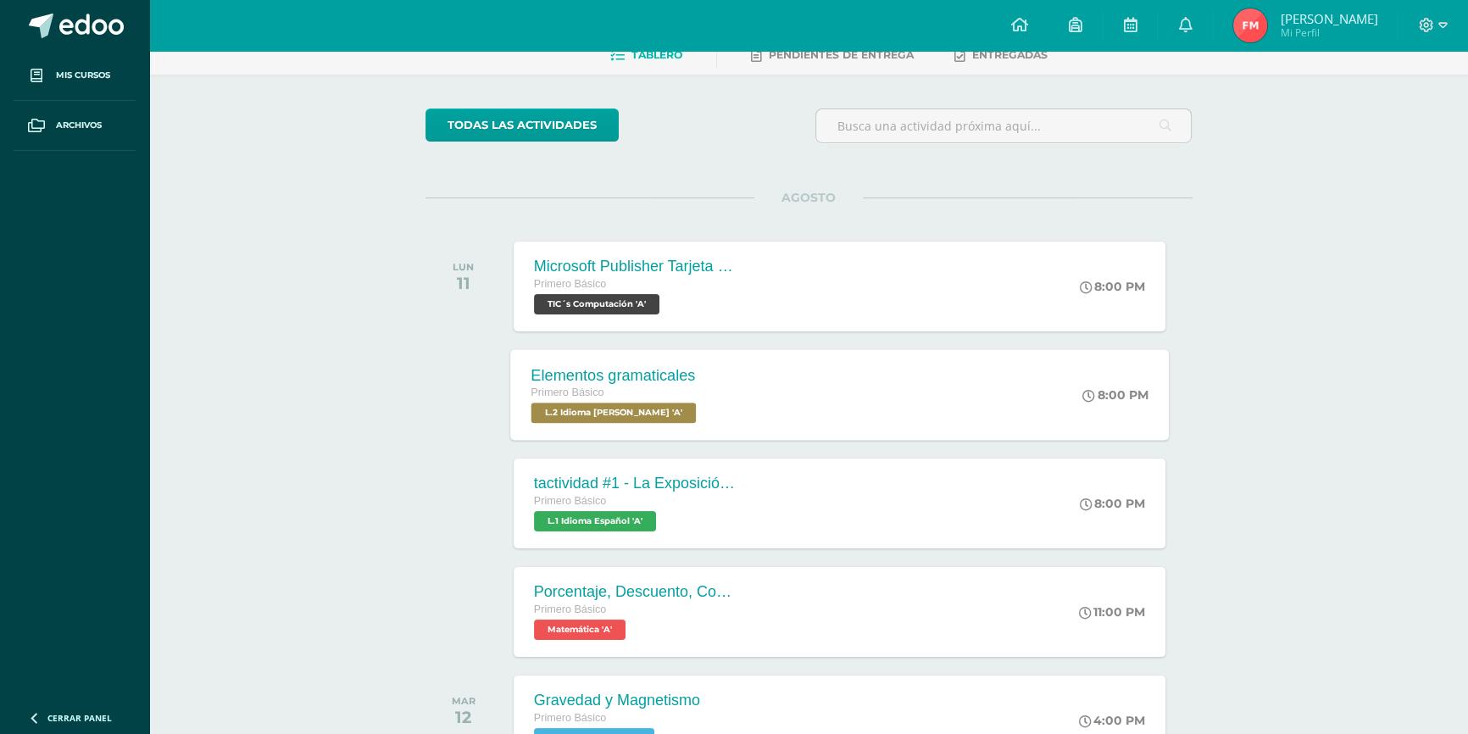
scroll to position [231, 0]
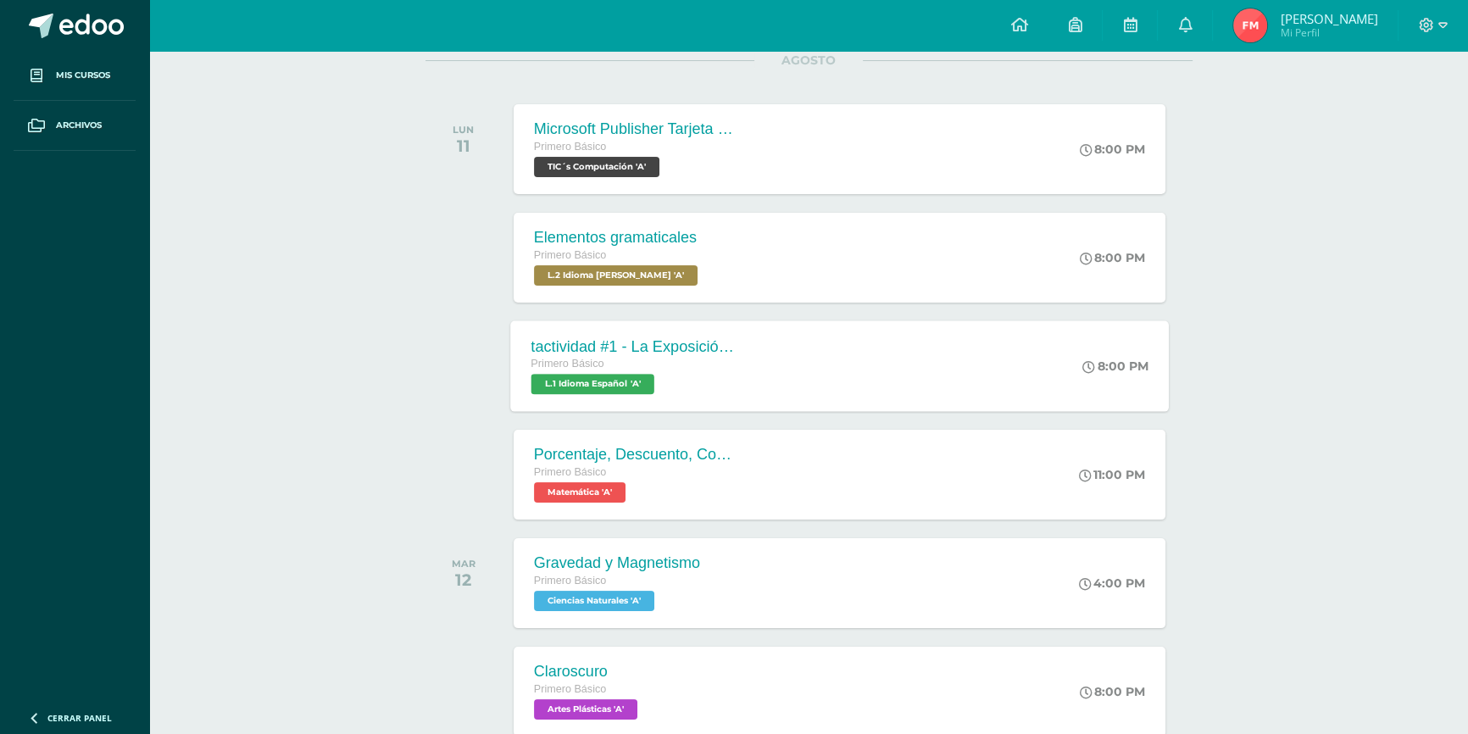
click at [720, 359] on div "Primero Básico" at bounding box center [633, 364] width 205 height 19
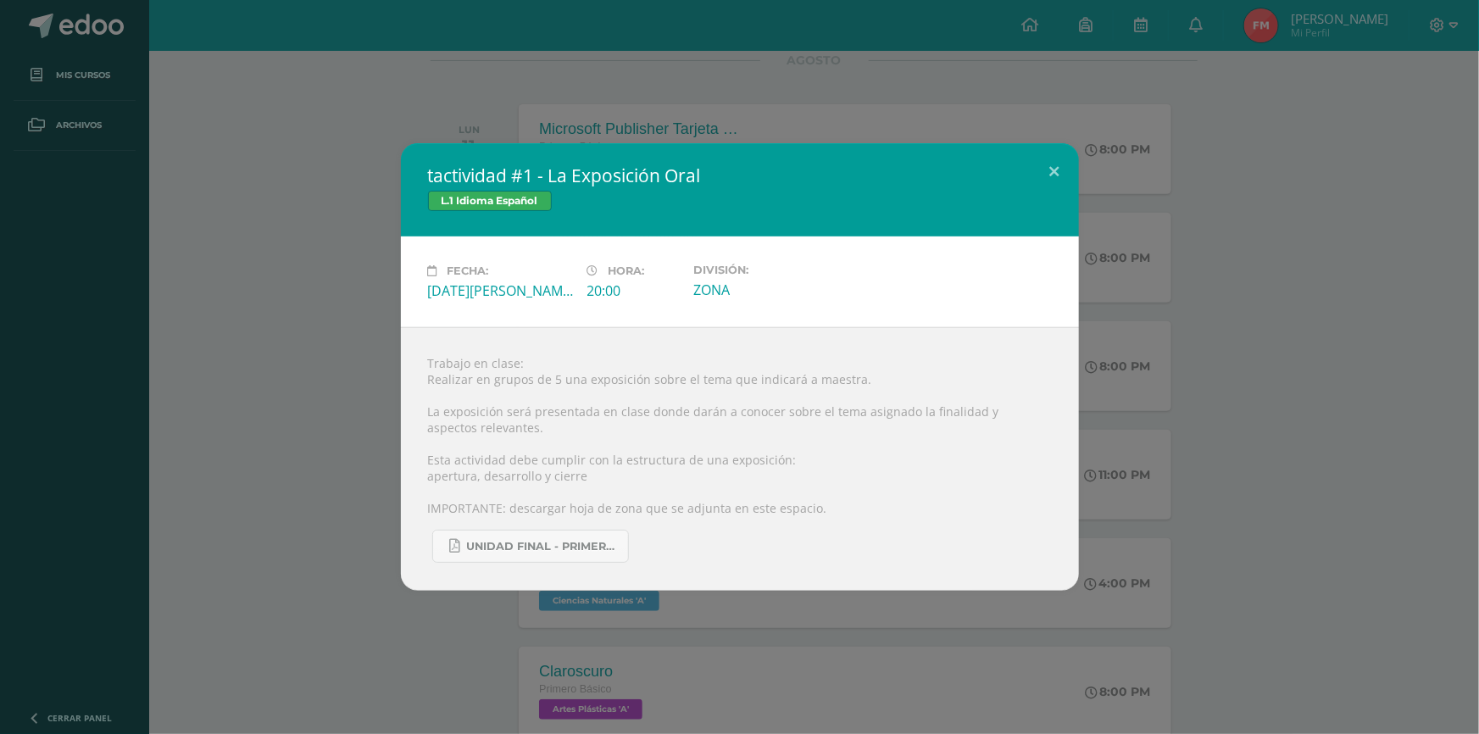
click at [977, 191] on div "L.1 Idioma Español" at bounding box center [740, 203] width 624 height 25
click at [1054, 183] on button at bounding box center [1055, 172] width 48 height 58
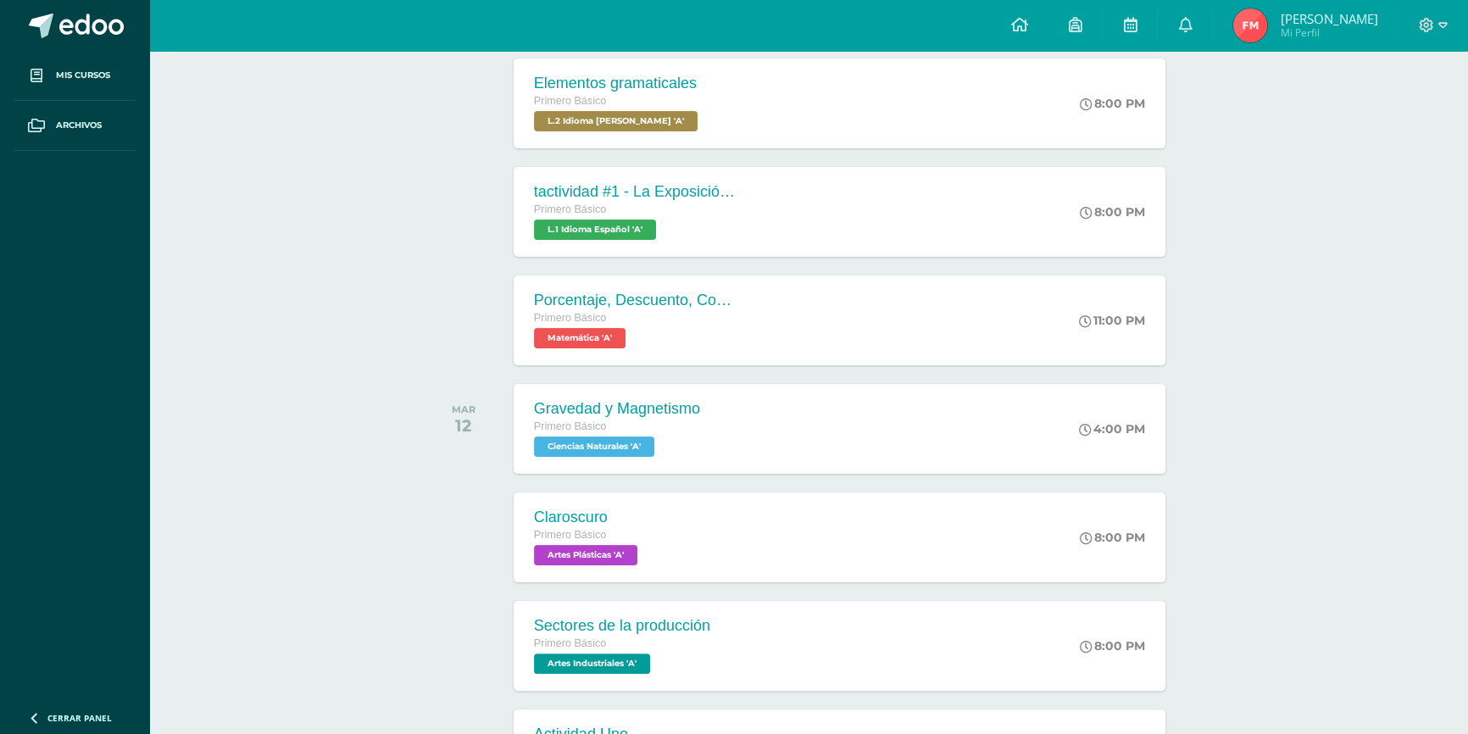
scroll to position [462, 0]
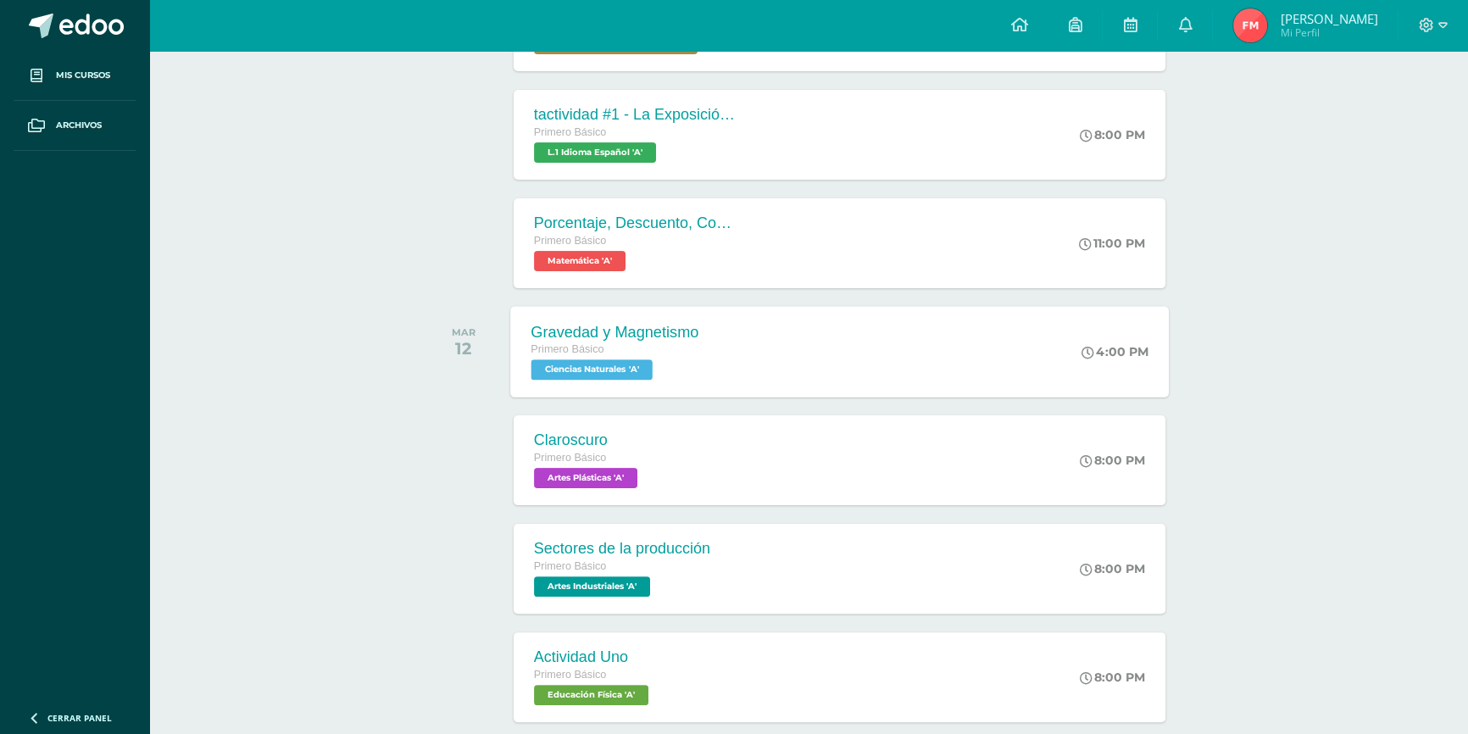
click at [616, 338] on div "Gravedad y Magnetismo" at bounding box center [615, 332] width 168 height 18
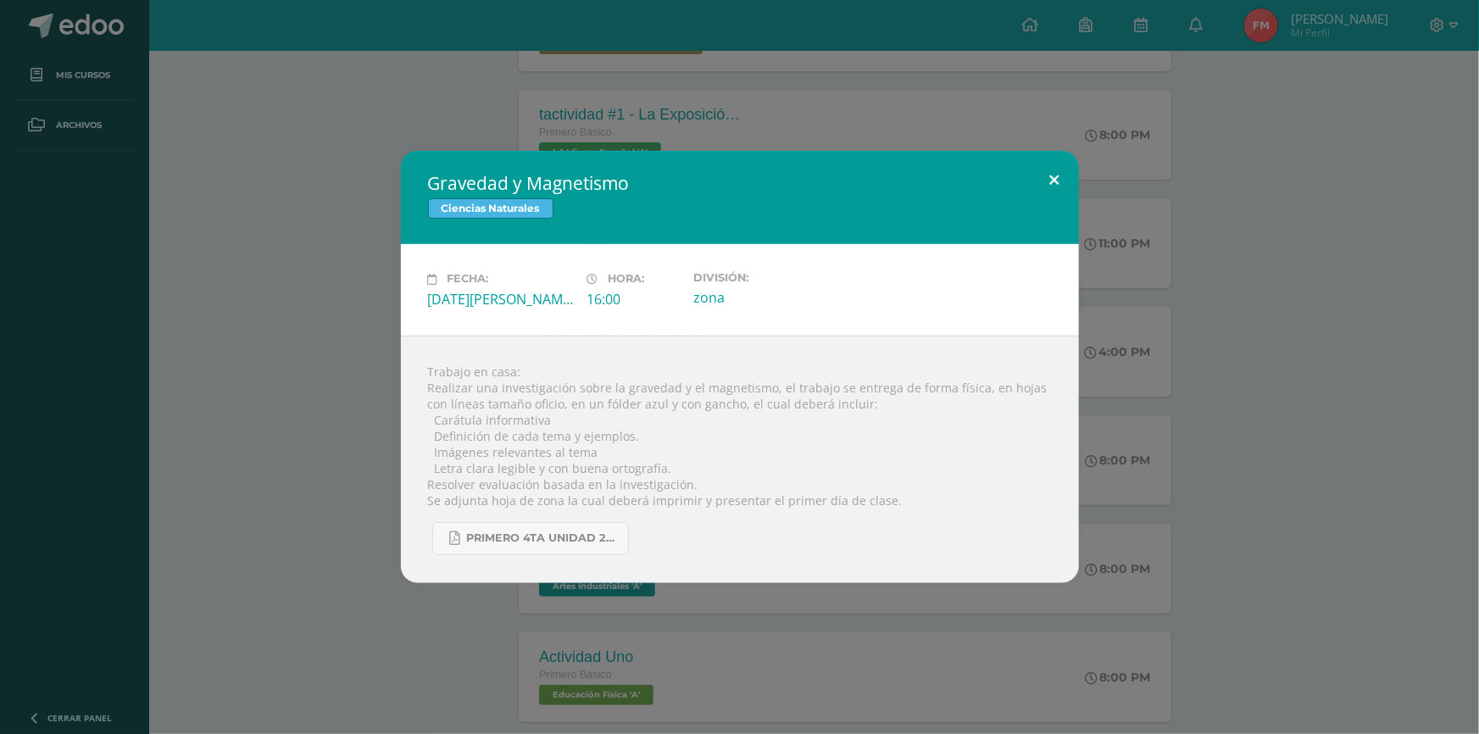
click at [1051, 173] on button at bounding box center [1055, 180] width 48 height 58
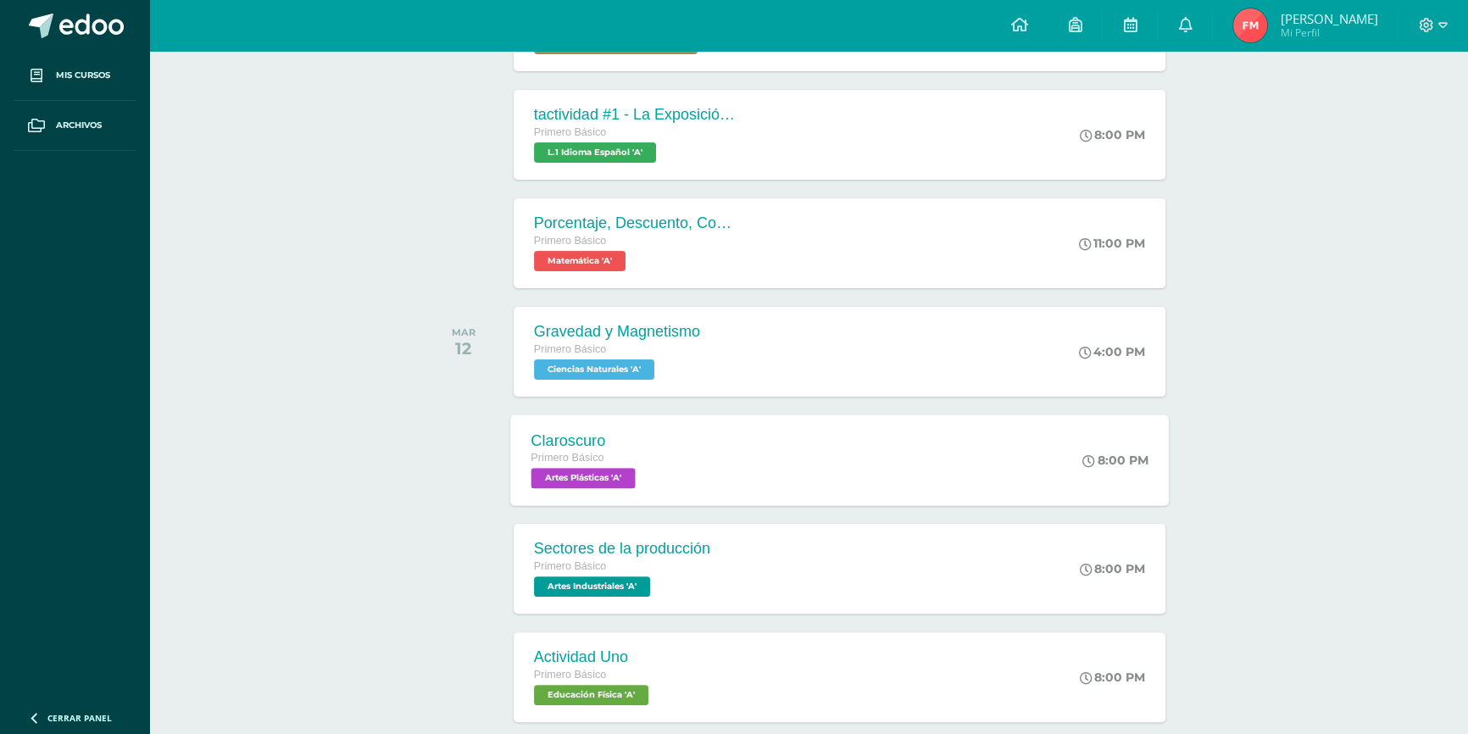
click at [639, 461] on div "Primero Básico" at bounding box center [585, 458] width 108 height 19
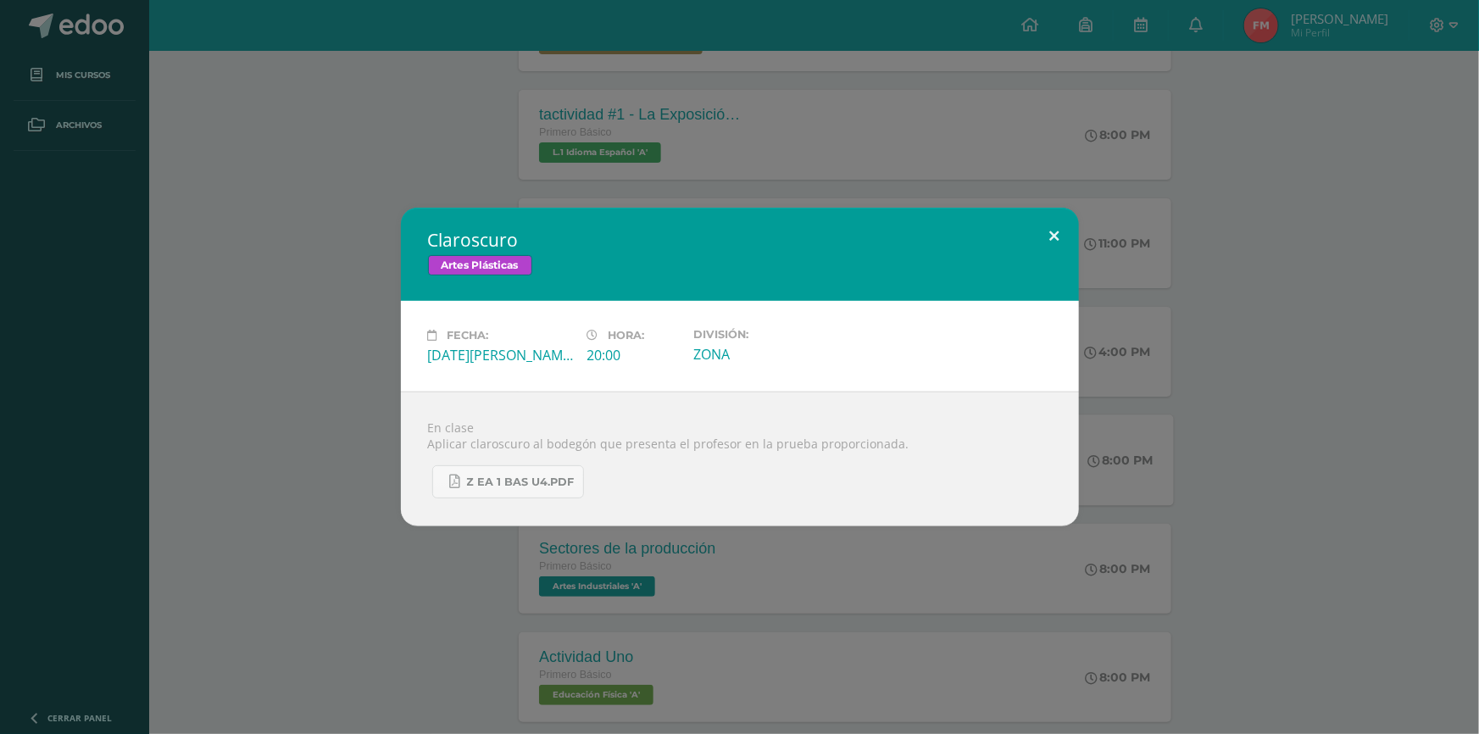
click at [1060, 243] on button at bounding box center [1055, 237] width 48 height 58
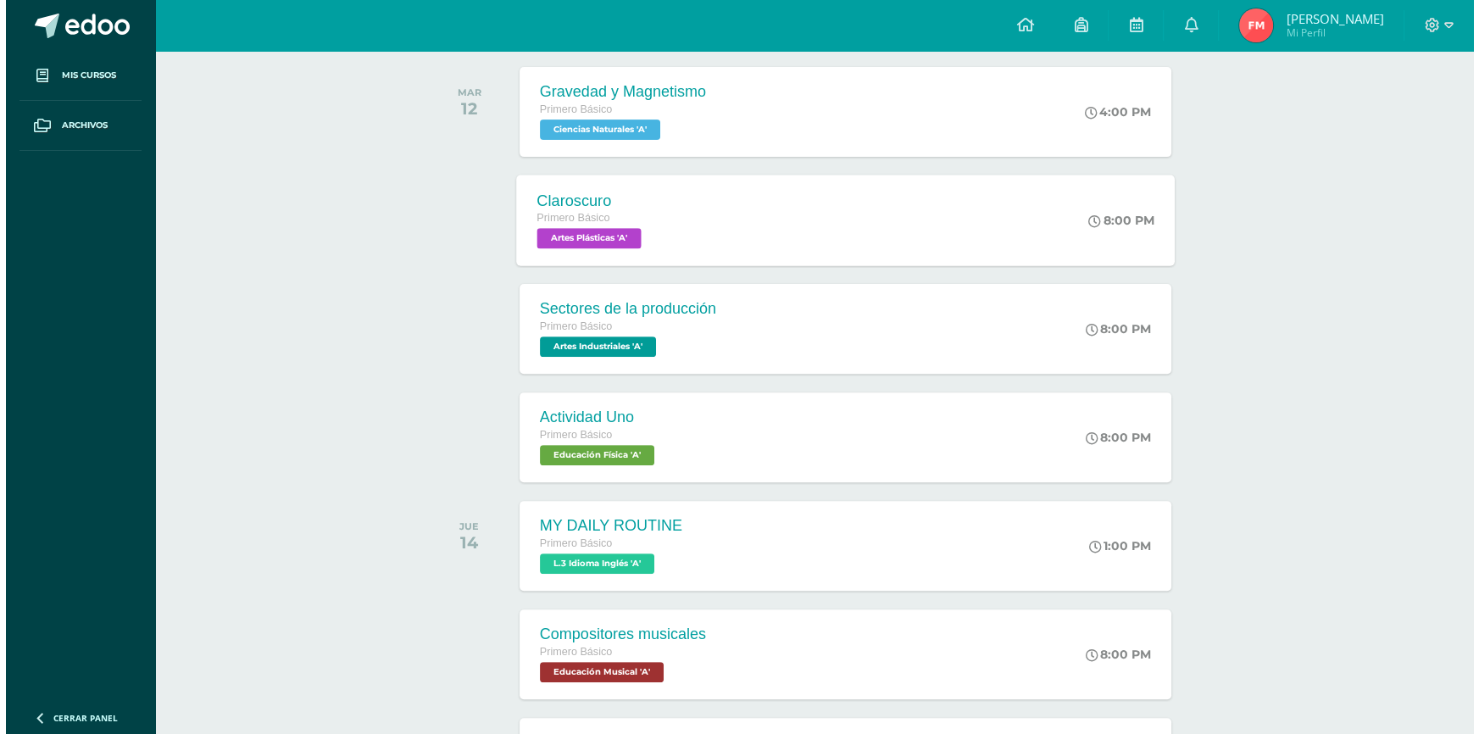
scroll to position [616, 0]
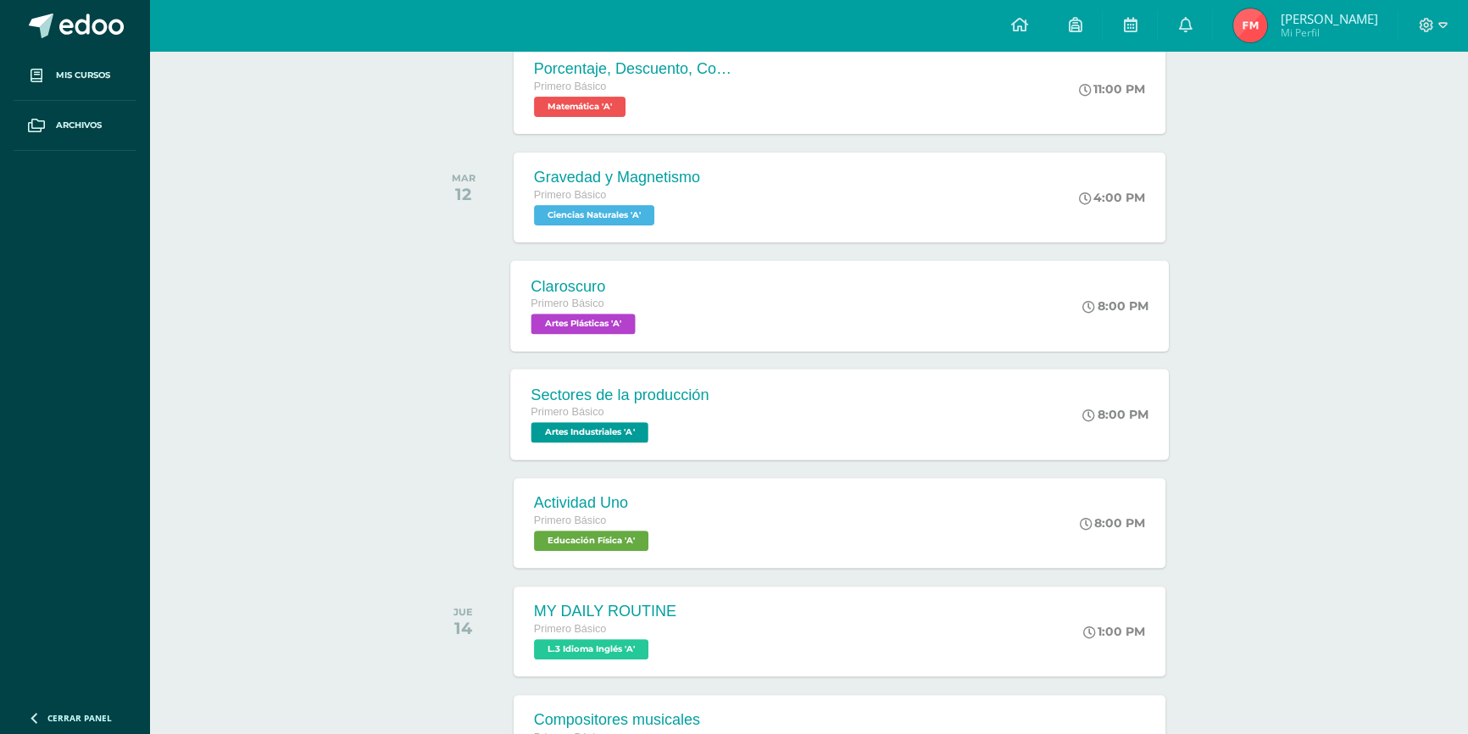
click at [616, 444] on div "Sectores de la producción Primero Básico Artes Industriales 'A'" at bounding box center [619, 414] width 219 height 91
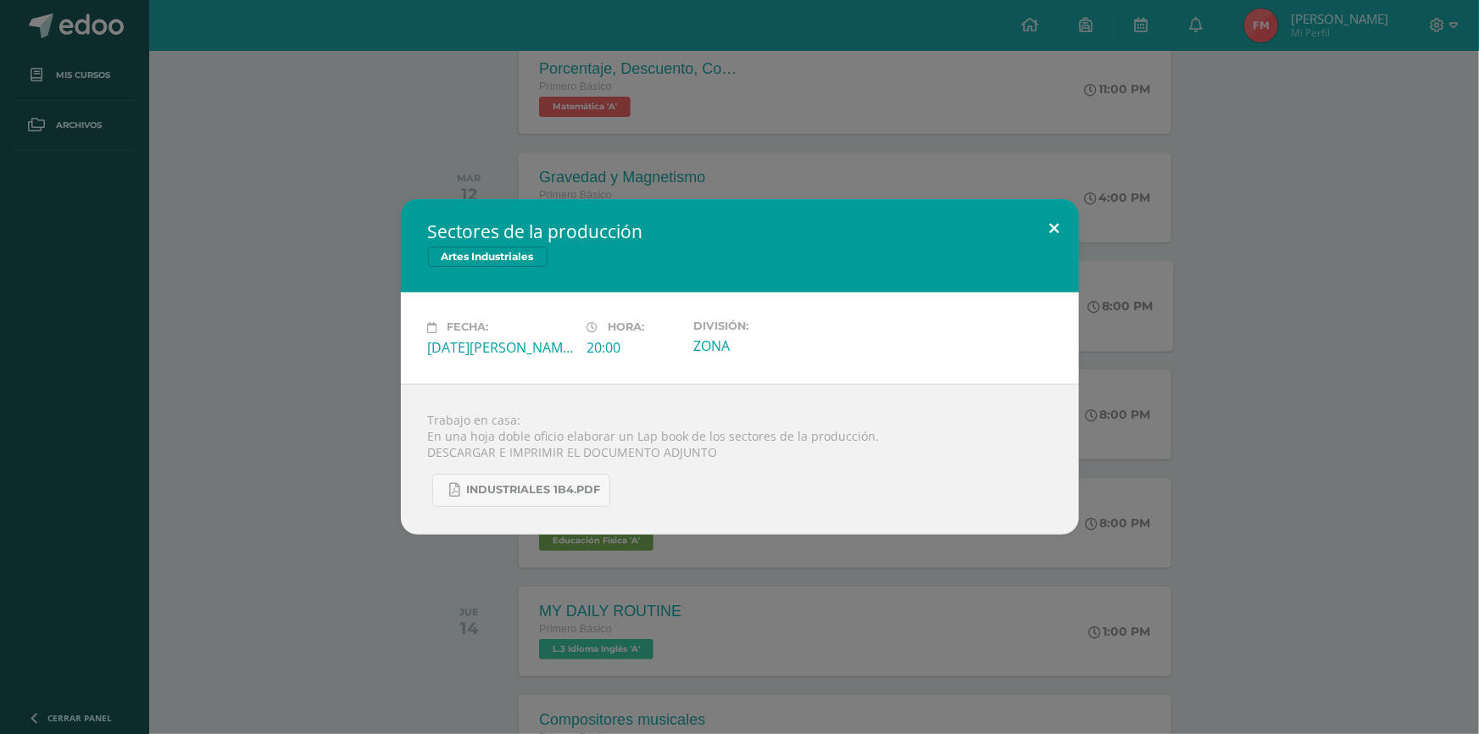
click at [1043, 210] on button at bounding box center [1055, 228] width 48 height 58
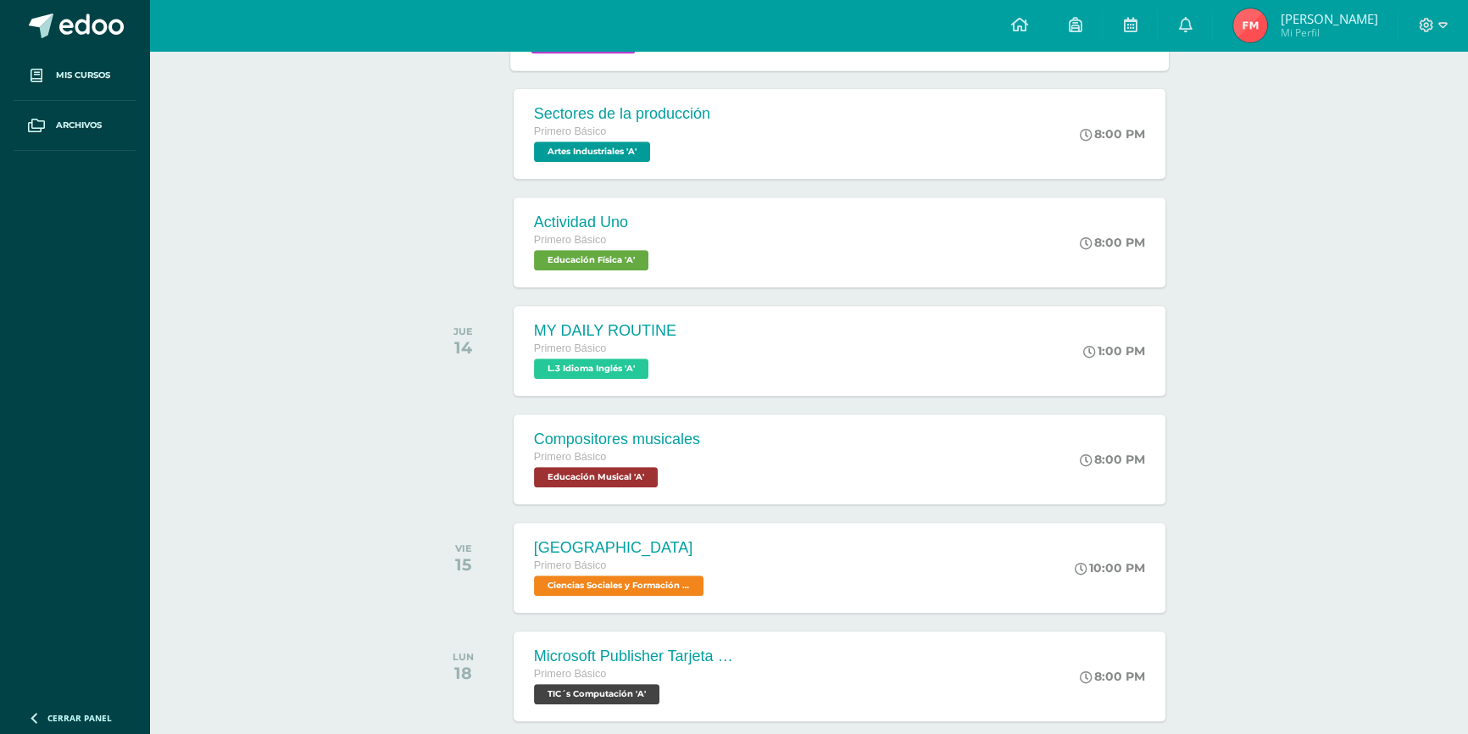
scroll to position [1001, 0]
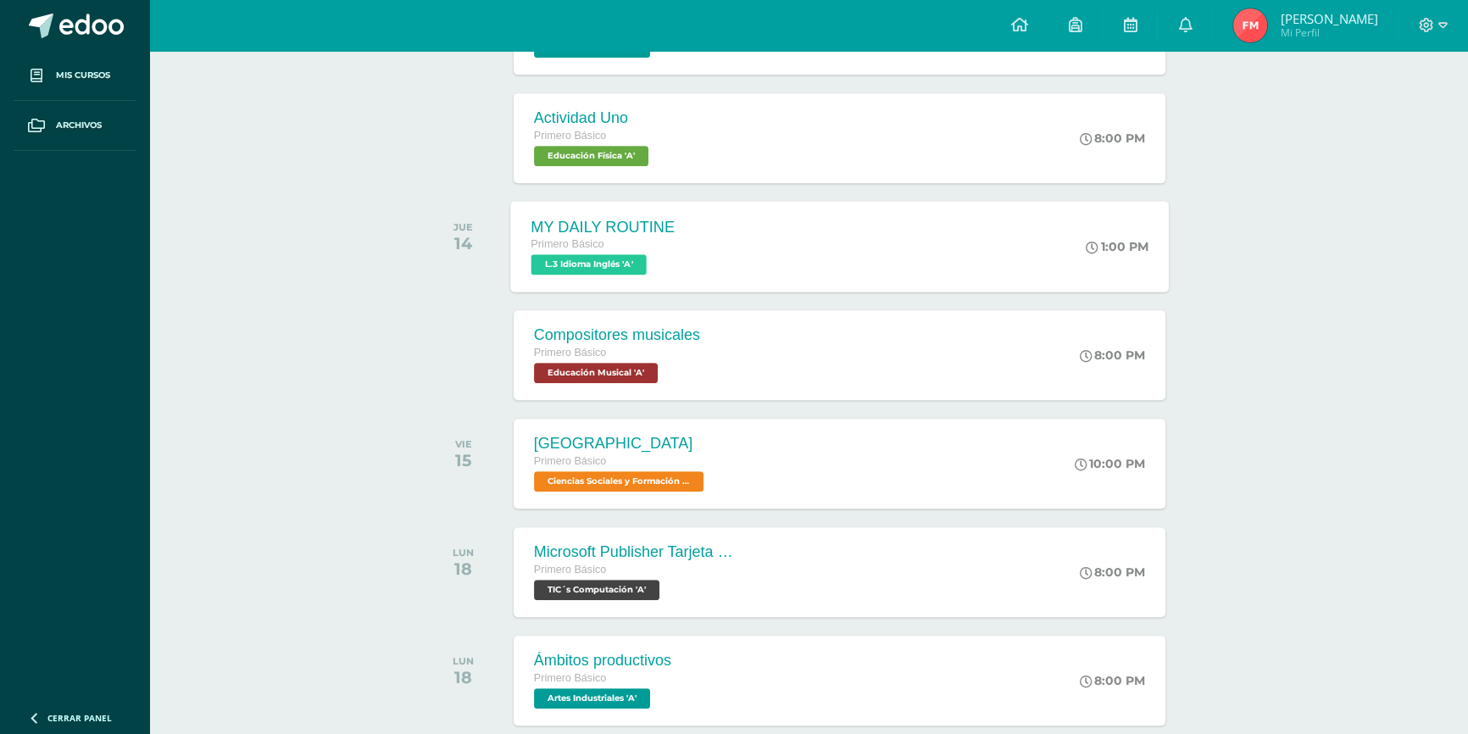
click at [611, 248] on div "Primero Básico" at bounding box center [603, 245] width 144 height 19
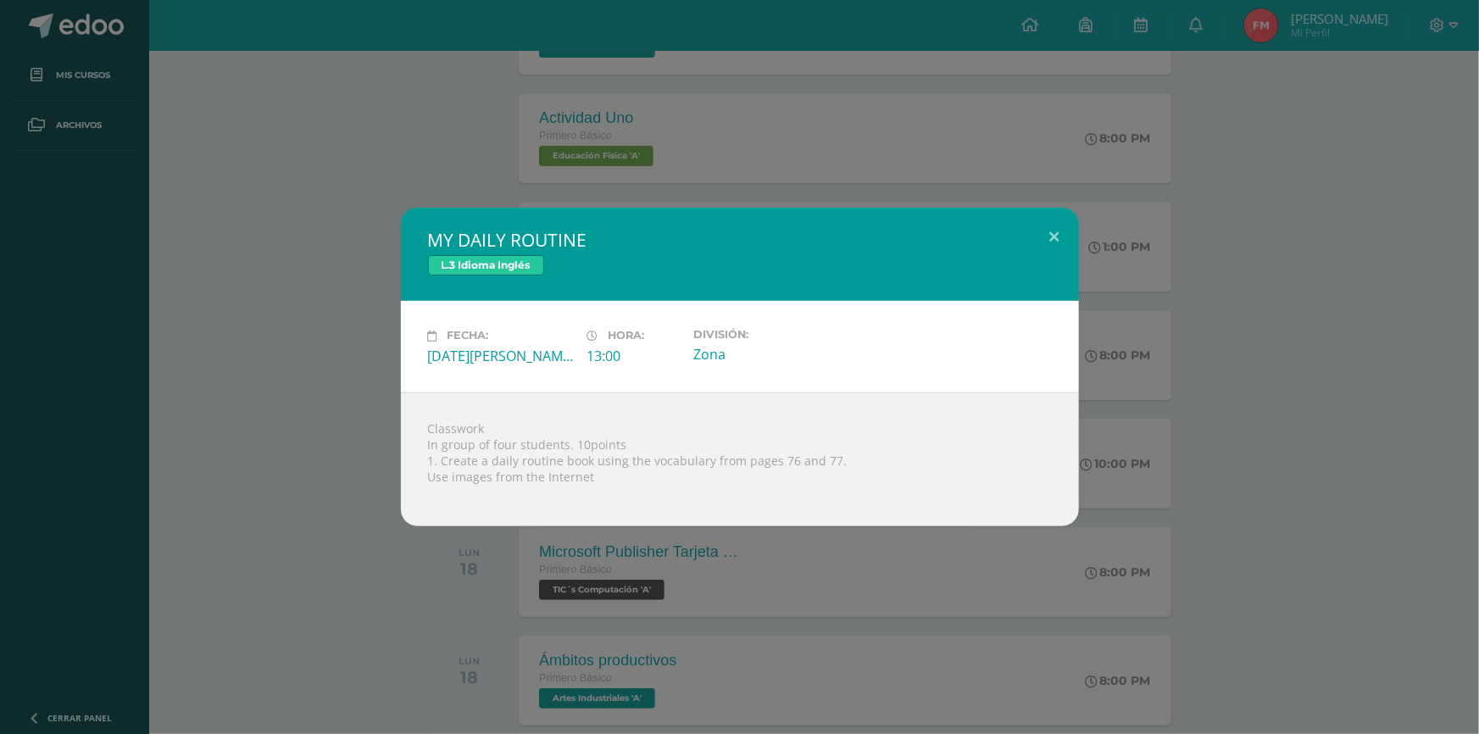
click at [1064, 269] on div "MY DAILY ROUTINE L.3 Idioma Inglés" at bounding box center [740, 254] width 678 height 93
drag, startPoint x: 980, startPoint y: 263, endPoint x: 1009, endPoint y: 257, distance: 29.4
click at [981, 263] on div "L.3 Idioma Inglés" at bounding box center [740, 267] width 624 height 25
click at [1022, 228] on h2 "MY DAILY ROUTINE" at bounding box center [740, 240] width 624 height 24
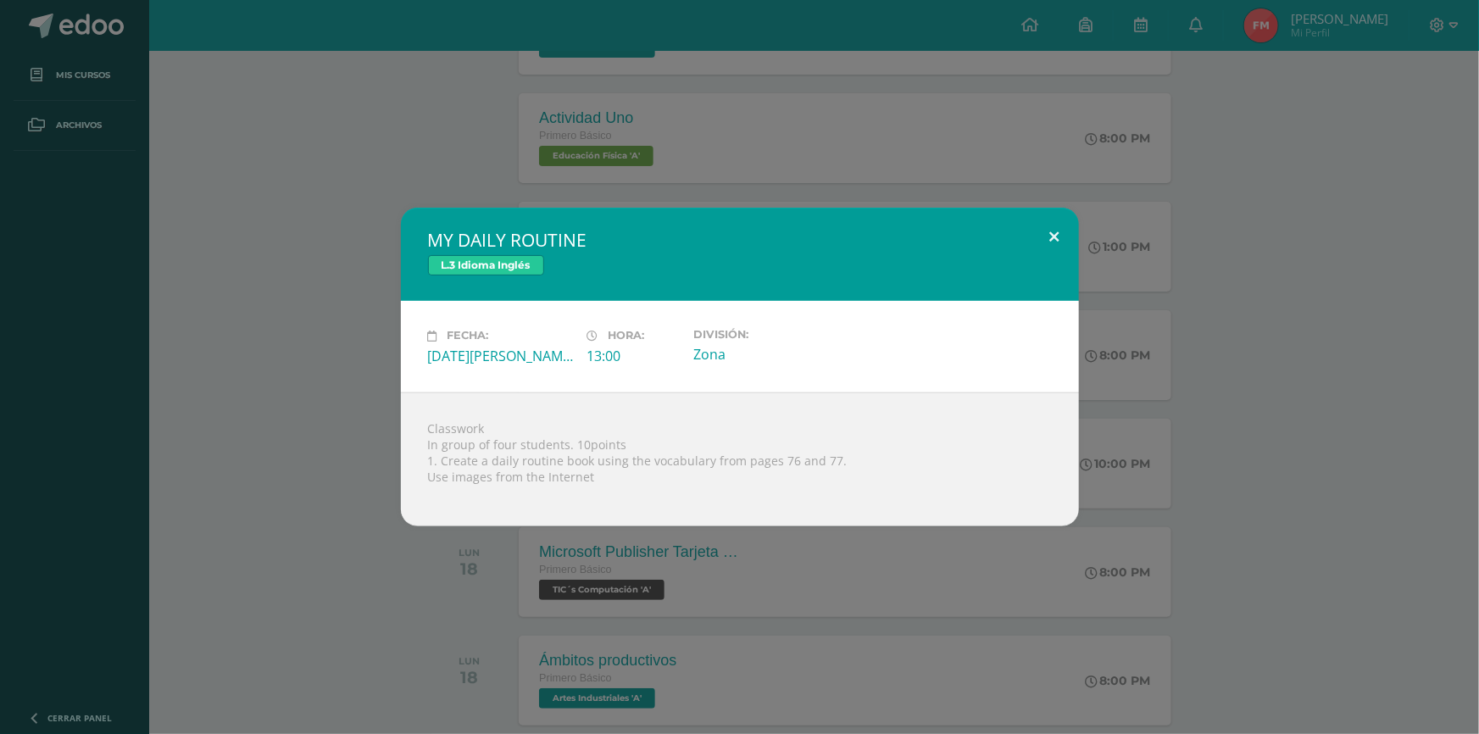
click at [1039, 228] on button at bounding box center [1055, 237] width 48 height 58
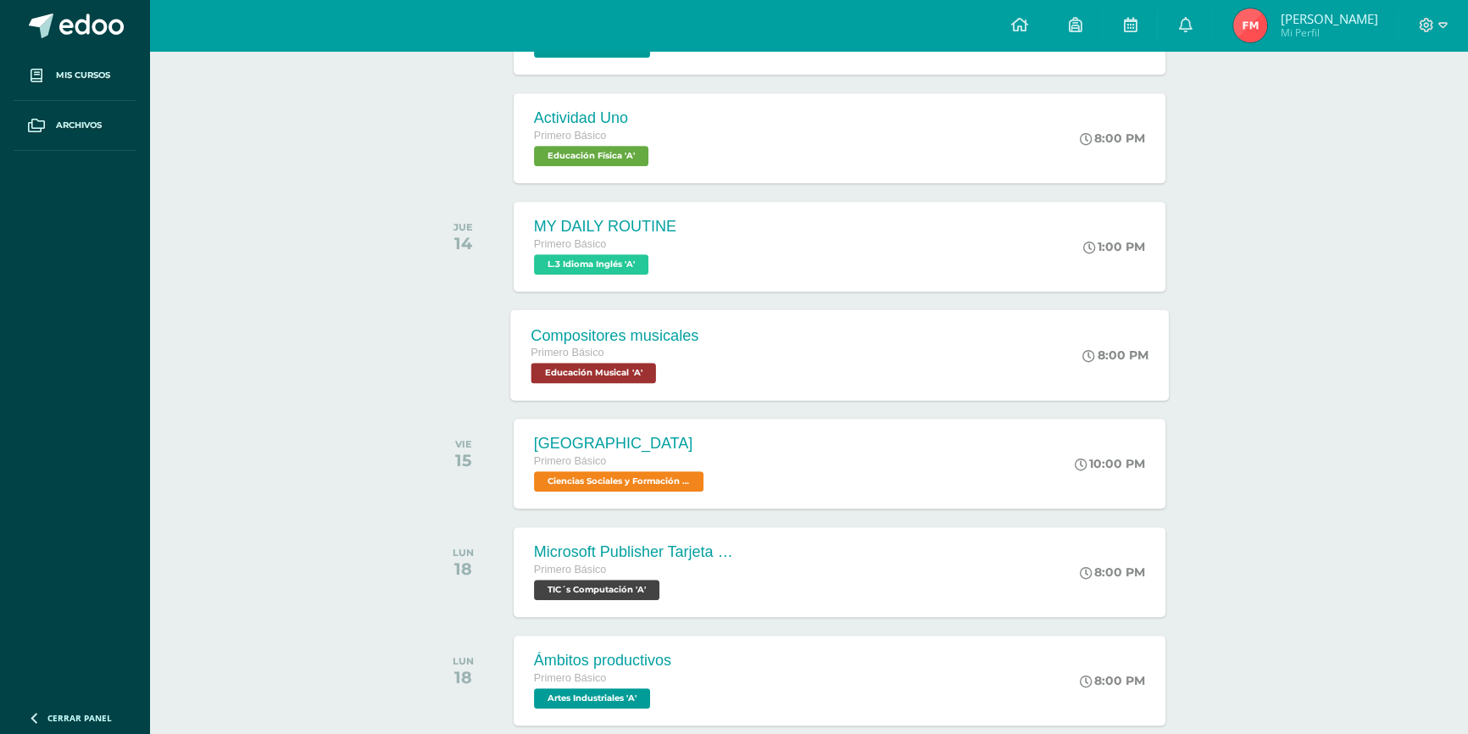
click at [625, 340] on div "Compositores musicales" at bounding box center [615, 335] width 168 height 18
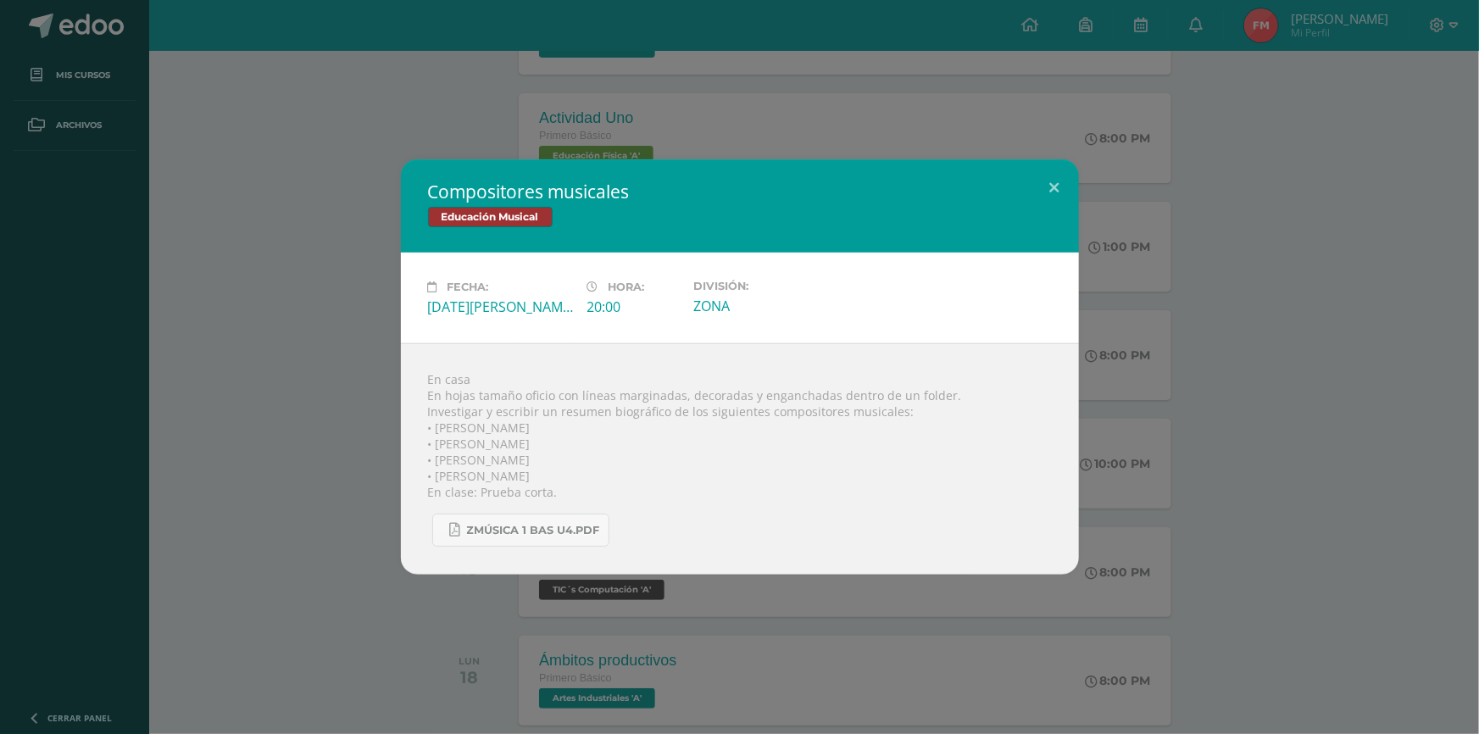
click at [1153, 211] on div "Compositores musicales Educación Musical Fecha: [DATE][PERSON_NAME] Hora: 20:00…" at bounding box center [740, 366] width 1466 height 415
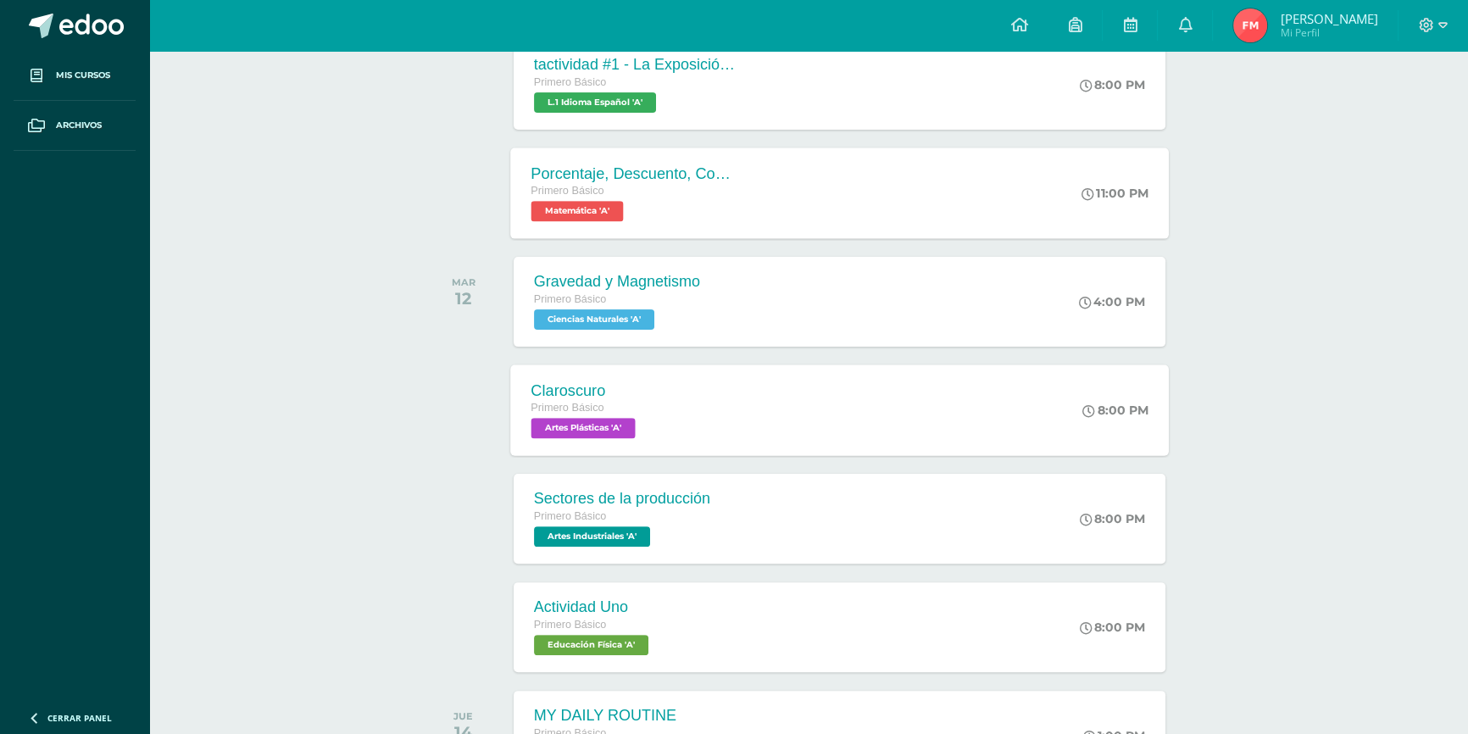
scroll to position [539, 0]
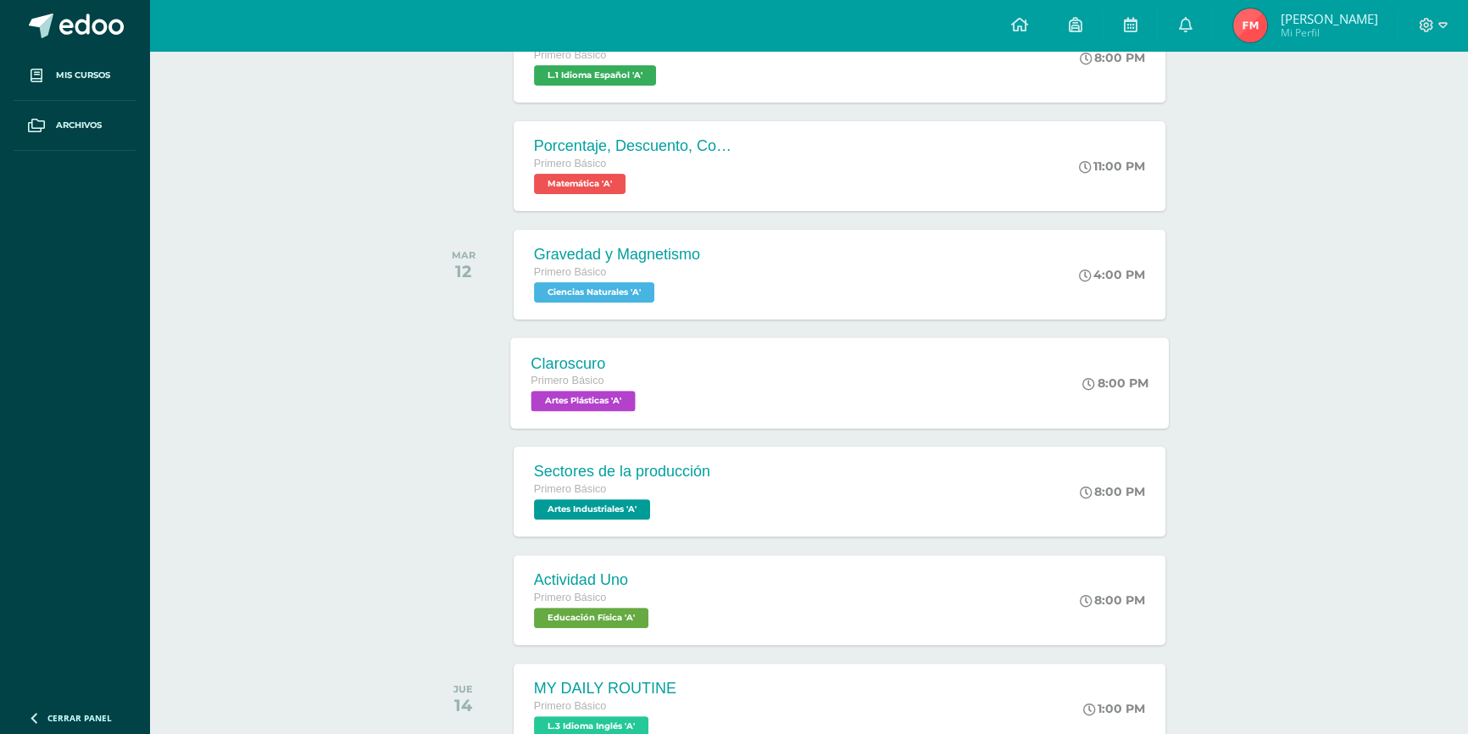
click at [698, 378] on div "Claroscuro Primero Básico Artes Plásticas 'A' 8:00 PM [GEOGRAPHIC_DATA] Artes P…" at bounding box center [839, 382] width 659 height 91
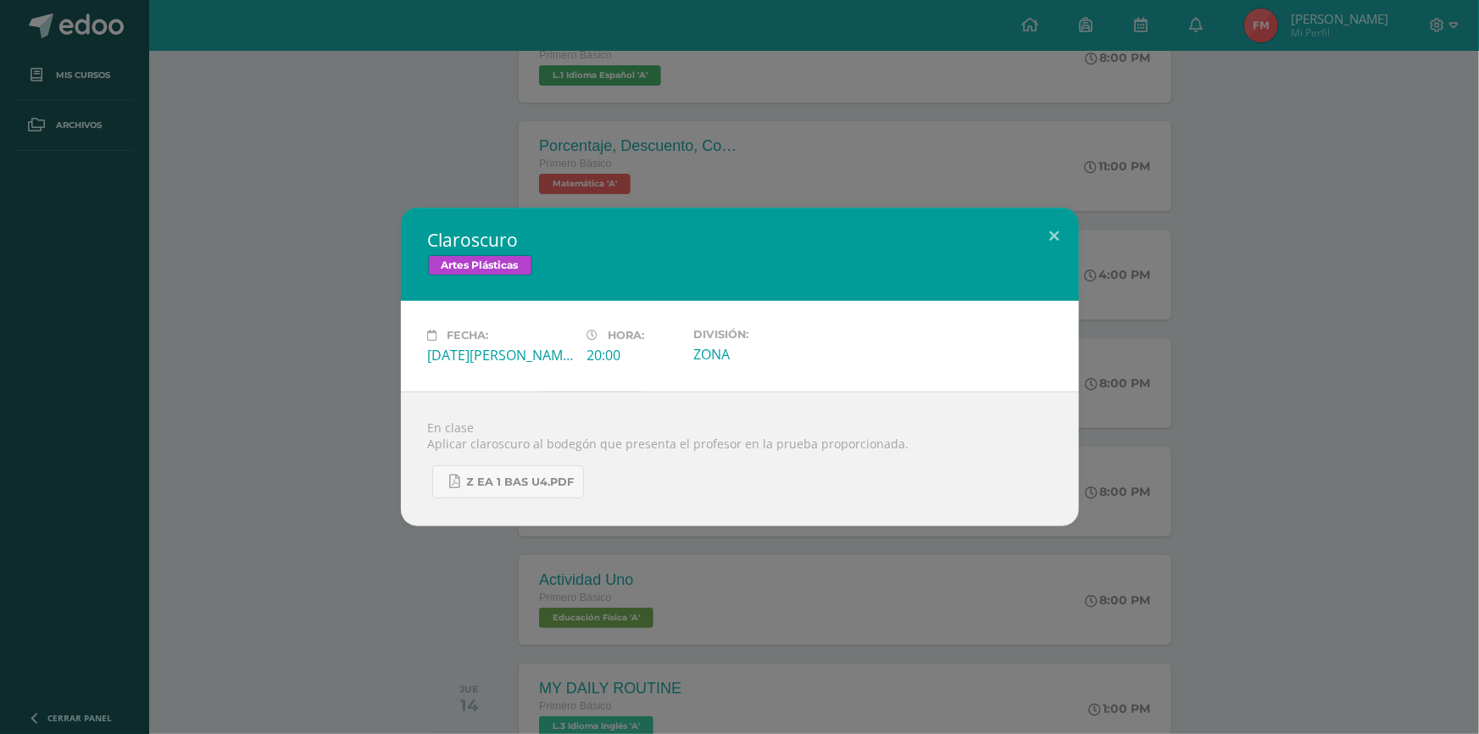
click at [1065, 194] on div "Claroscuro Artes Plásticas Fecha: [DATE][PERSON_NAME] Hora: 20:00 División: ZONA" at bounding box center [739, 367] width 1479 height 734
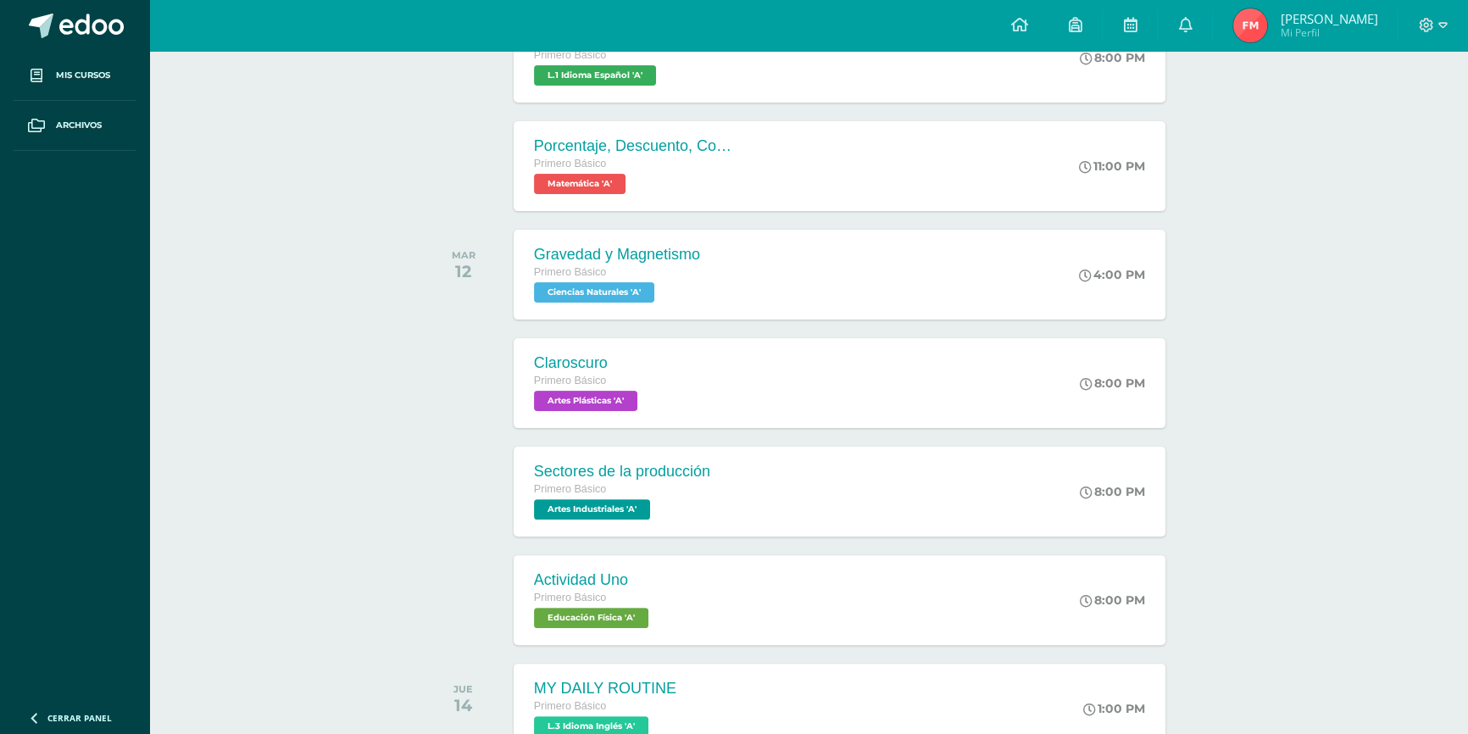
drag, startPoint x: 865, startPoint y: 289, endPoint x: 1249, endPoint y: 236, distance: 387.6
drag, startPoint x: 1249, startPoint y: 236, endPoint x: 1297, endPoint y: 234, distance: 48.4
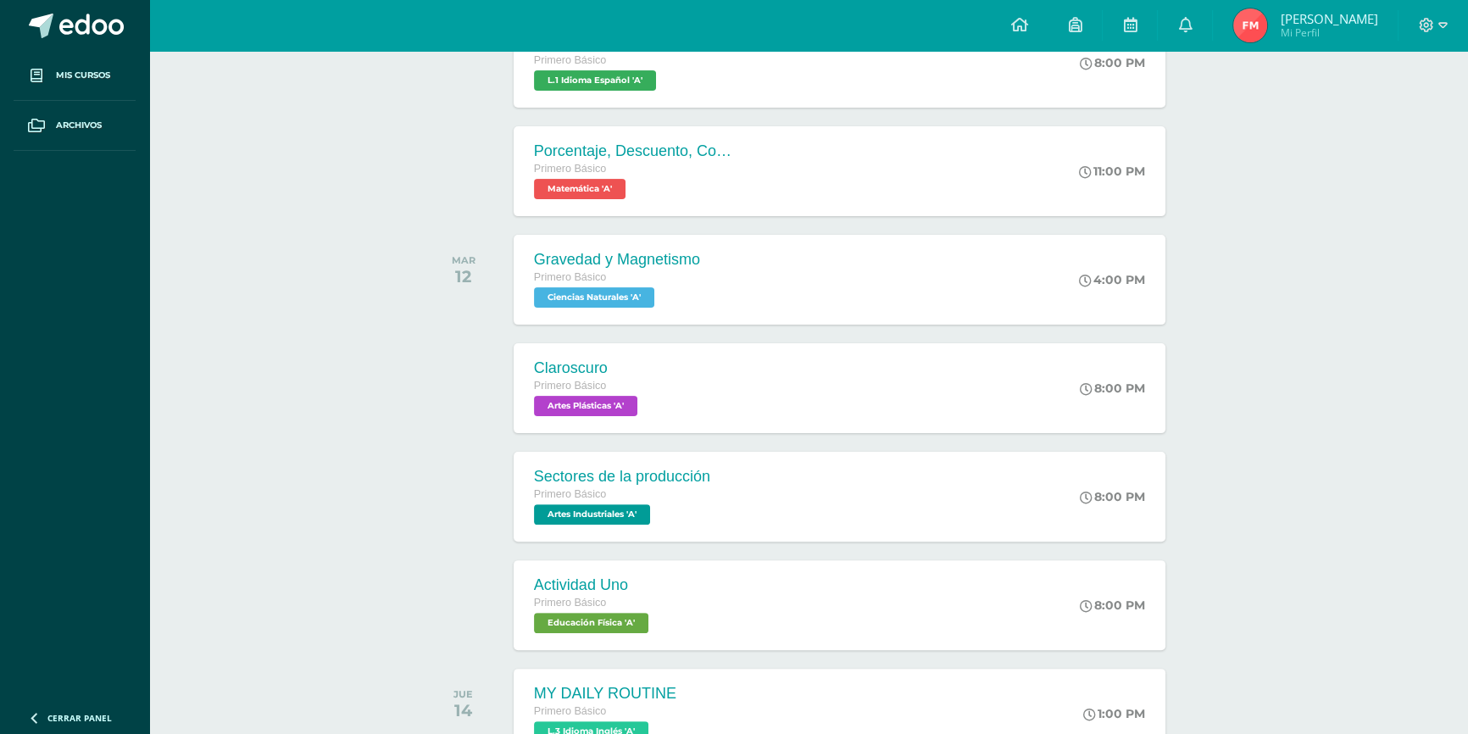
scroll to position [616, 0]
